Goal: Entertainment & Leisure: Consume media (video, audio)

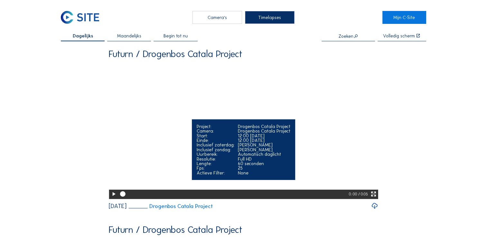
click at [110, 198] on icon at bounding box center [113, 194] width 6 height 8
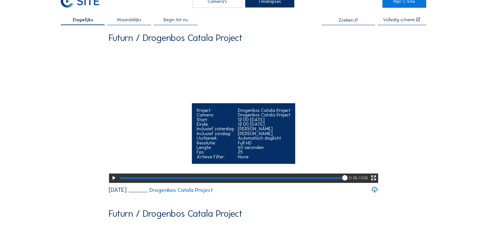
scroll to position [32, 0]
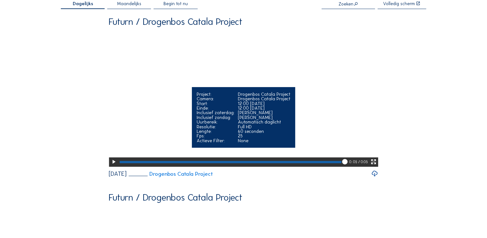
click at [112, 166] on icon at bounding box center [113, 162] width 6 height 8
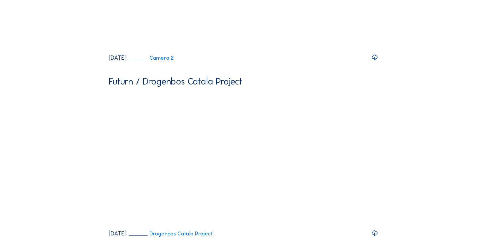
scroll to position [387, 0]
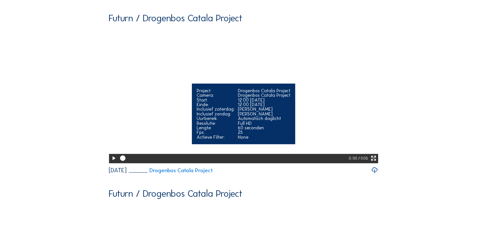
click at [112, 162] on icon at bounding box center [113, 158] width 6 height 8
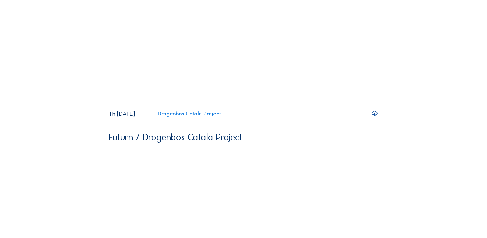
scroll to position [805, 0]
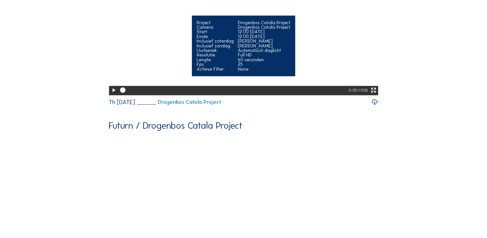
click at [112, 94] on icon at bounding box center [113, 90] width 6 height 8
click at [259, 89] on video "Your browser does not support the video tag." at bounding box center [244, 26] width 270 height 135
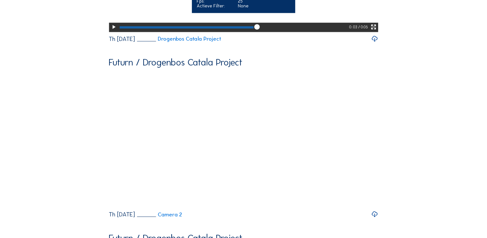
scroll to position [870, 0]
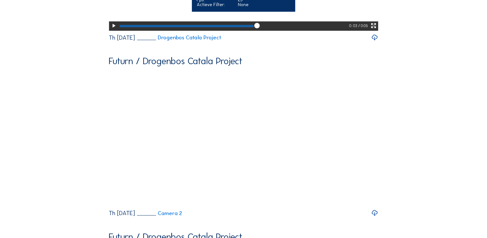
click at [375, 30] on icon at bounding box center [373, 26] width 6 height 8
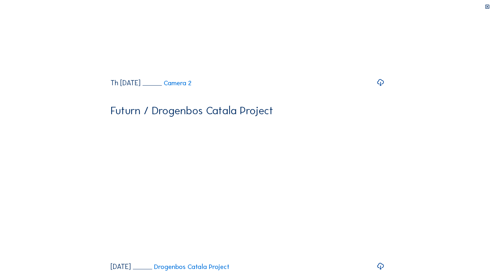
drag, startPoint x: 453, startPoint y: 273, endPoint x: 27, endPoint y: 272, distance: 425.5
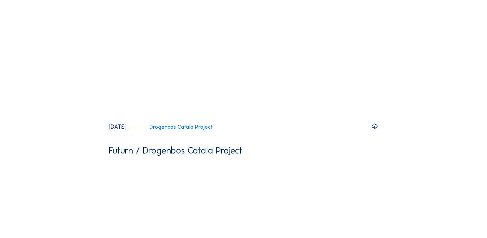
scroll to position [0, 0]
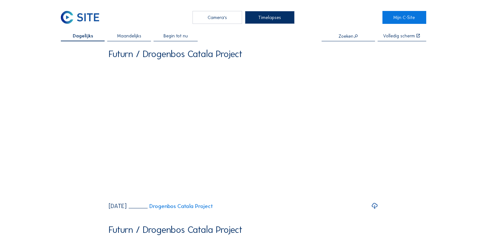
click at [214, 20] on div "Camera's" at bounding box center [218, 17] width 50 height 13
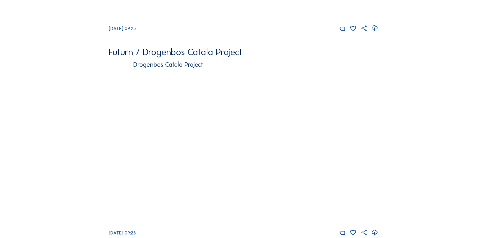
scroll to position [258, 0]
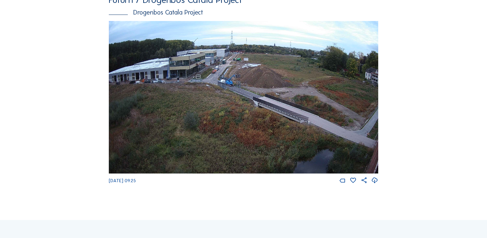
click at [146, 115] on img at bounding box center [244, 97] width 270 height 152
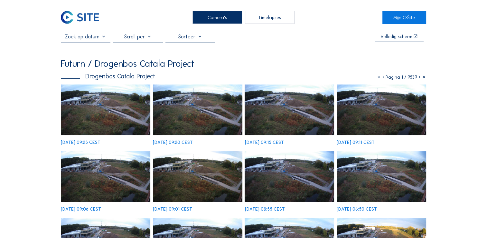
click at [265, 18] on div "Timelapses" at bounding box center [270, 17] width 50 height 13
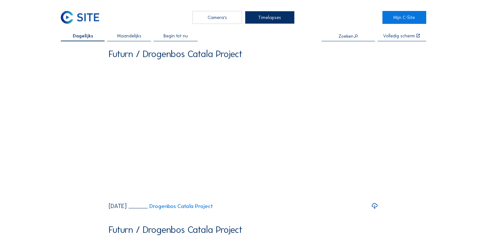
click at [215, 17] on div "Camera's" at bounding box center [218, 17] width 50 height 13
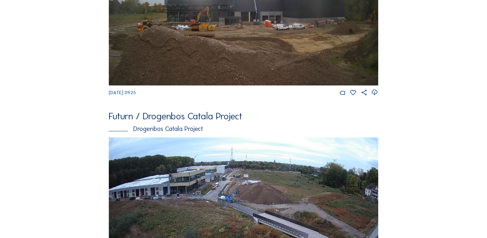
scroll to position [174, 0]
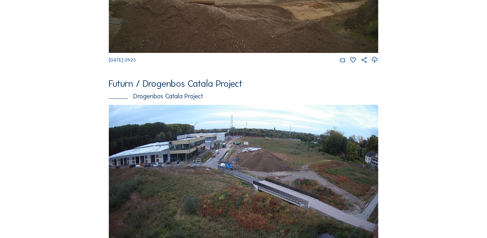
click at [158, 160] on img at bounding box center [244, 181] width 270 height 152
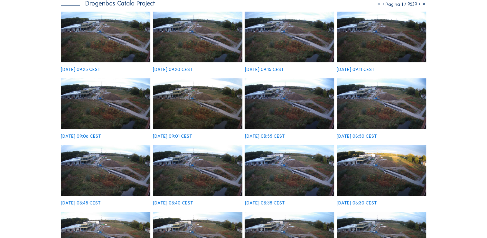
scroll to position [161, 0]
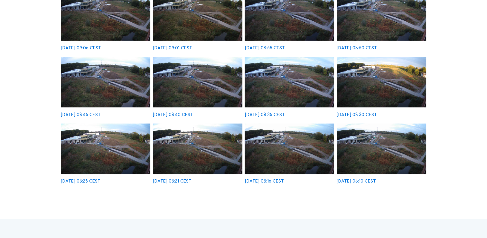
click at [274, 85] on img at bounding box center [290, 82] width 90 height 51
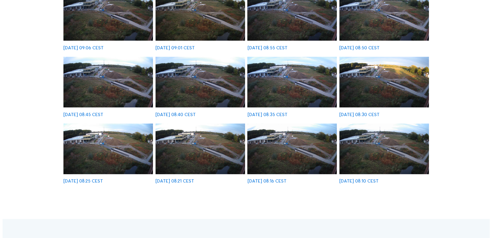
scroll to position [161, 0]
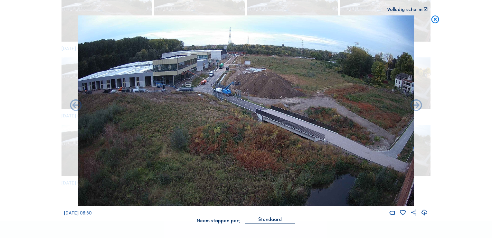
click at [437, 21] on icon at bounding box center [435, 20] width 9 height 10
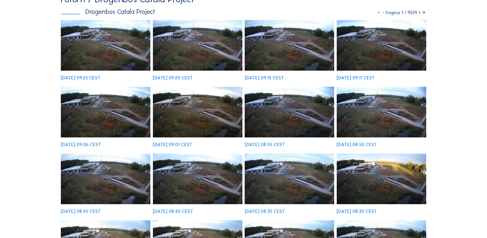
scroll to position [64, 0]
click at [187, 111] on img at bounding box center [198, 112] width 90 height 51
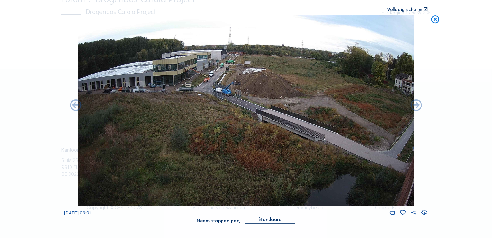
click at [437, 22] on icon at bounding box center [435, 20] width 9 height 10
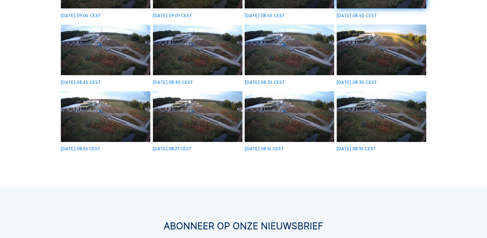
scroll to position [85, 0]
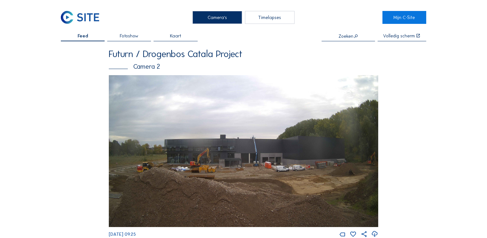
click at [264, 16] on div "Timelapses" at bounding box center [270, 17] width 50 height 13
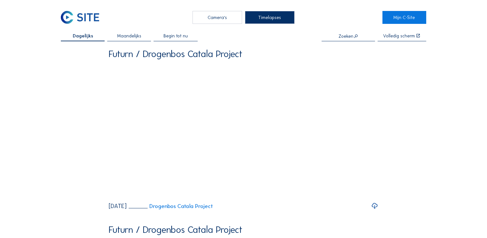
click at [182, 35] on span "Begin tot nu" at bounding box center [176, 35] width 24 height 5
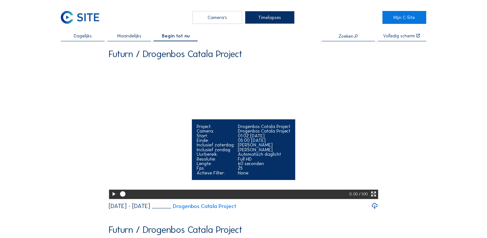
click at [110, 198] on icon at bounding box center [113, 194] width 6 height 8
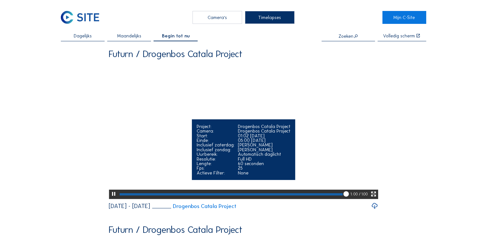
click at [374, 198] on icon at bounding box center [373, 194] width 6 height 8
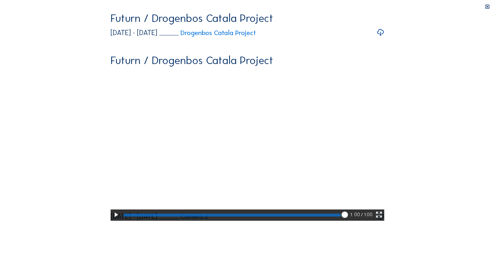
drag, startPoint x: 456, startPoint y: 272, endPoint x: 244, endPoint y: 263, distance: 211.5
click at [242, 221] on div "Your browser does not support the video tag. 1: 00 / 1:00" at bounding box center [246, 117] width 273 height 208
click at [350, 221] on div at bounding box center [236, 215] width 228 height 11
click at [112, 220] on icon at bounding box center [116, 215] width 8 height 9
